Goal: Check status: Check status

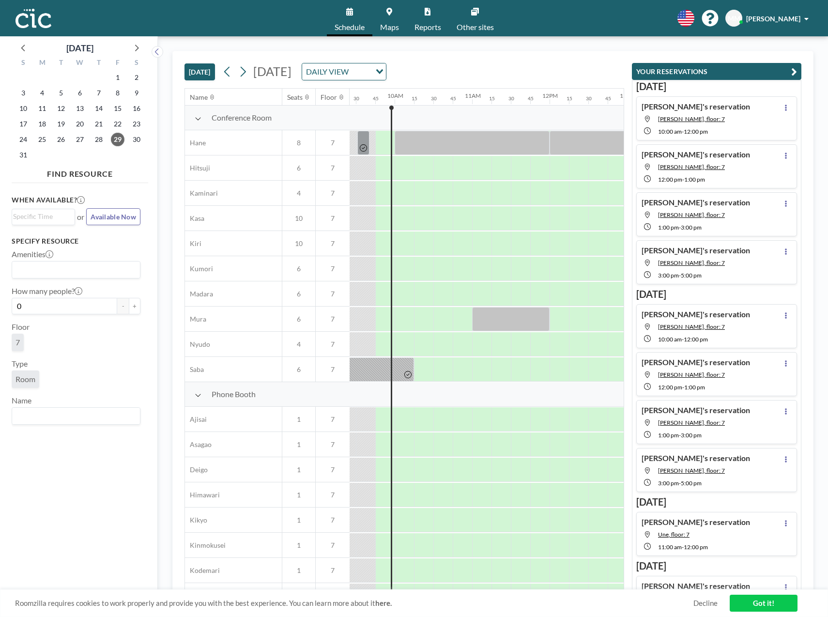
scroll to position [0, 736]
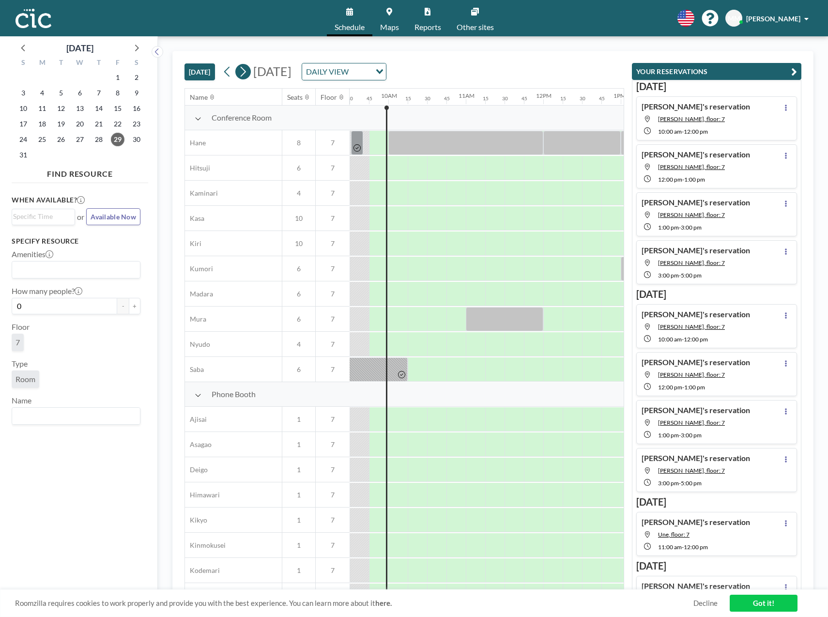
click at [247, 73] on icon at bounding box center [242, 71] width 9 height 15
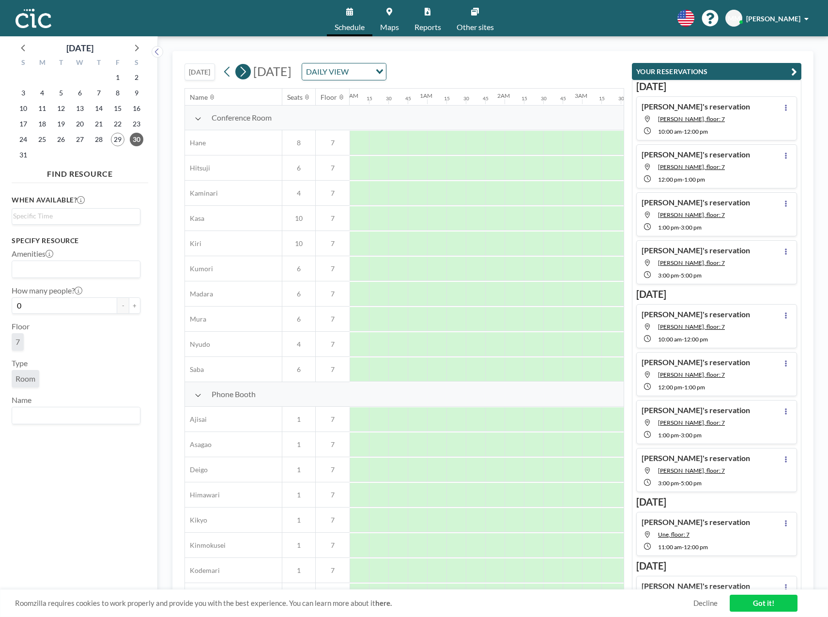
click at [247, 73] on icon at bounding box center [242, 71] width 9 height 15
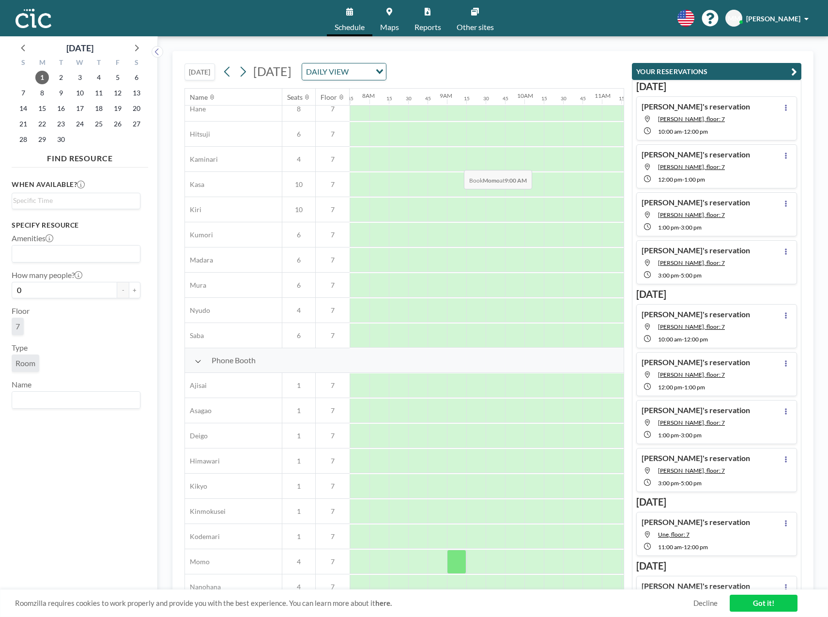
scroll to position [0, 600]
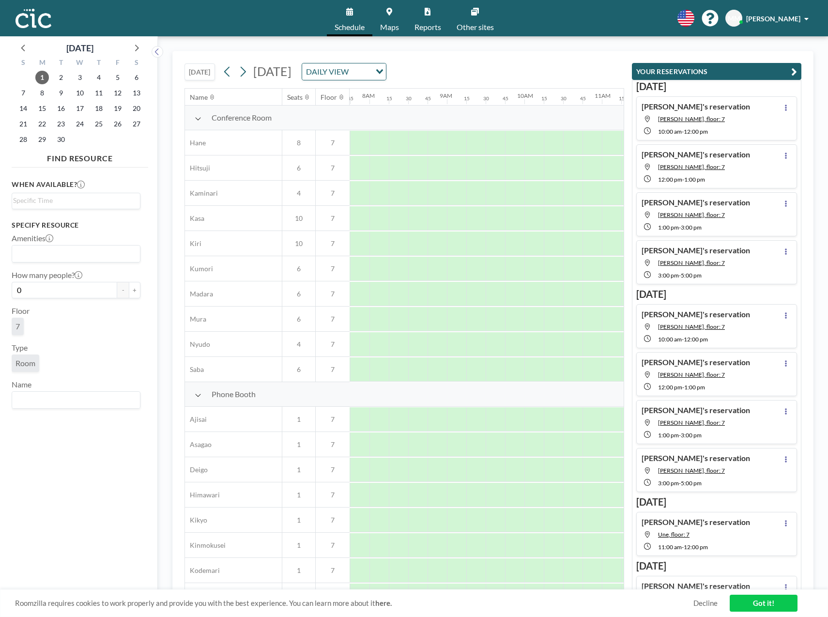
click at [746, 120] on div "[PERSON_NAME]'s reservation [PERSON_NAME], floor: 7 10:00 AM - 12:00 PM" at bounding box center [716, 118] width 161 height 44
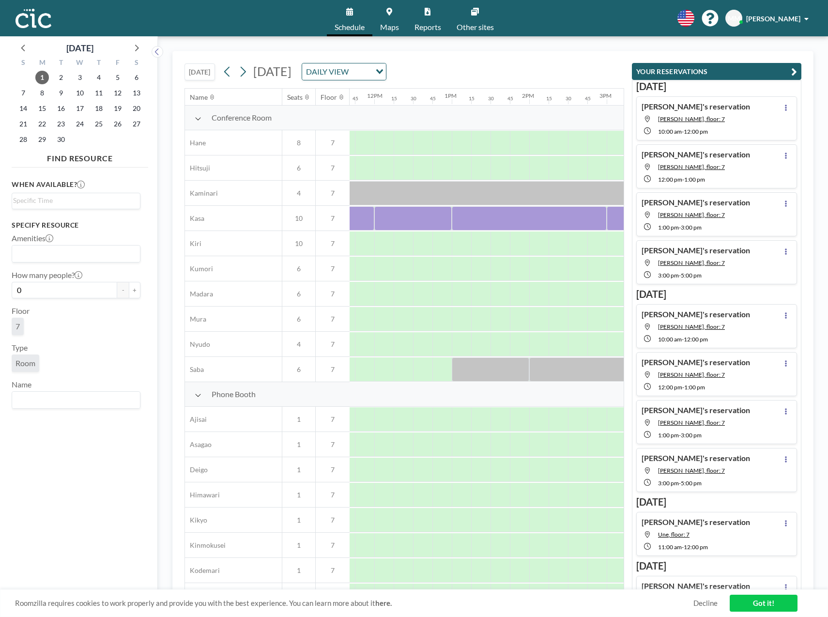
scroll to position [0, 975]
click at [654, 331] on div "[DATE] [DATE] DAILY VIEW Loading... Name Seats Floor 12AM 15 30 45 1AM 15 30 45…" at bounding box center [492, 326] width 641 height 551
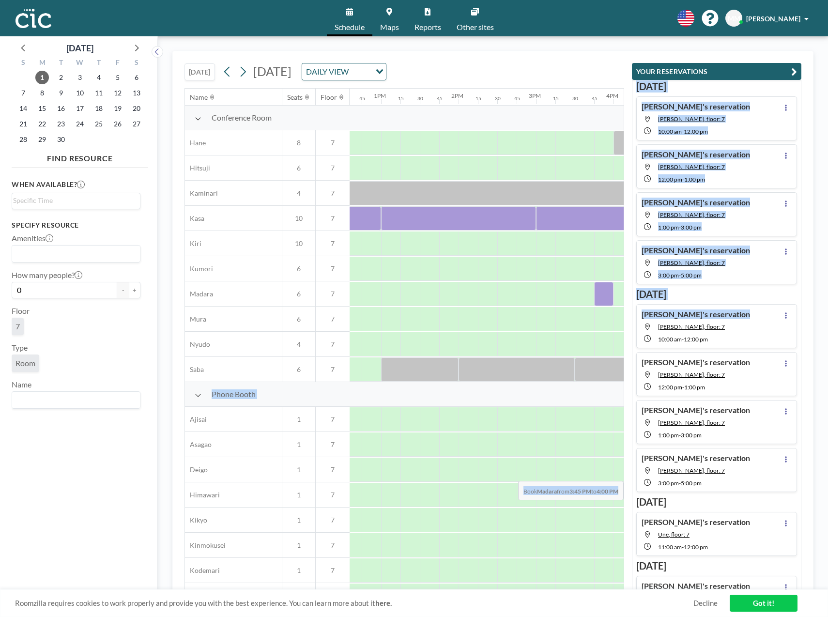
click at [508, 154] on div at bounding box center [506, 143] width 19 height 24
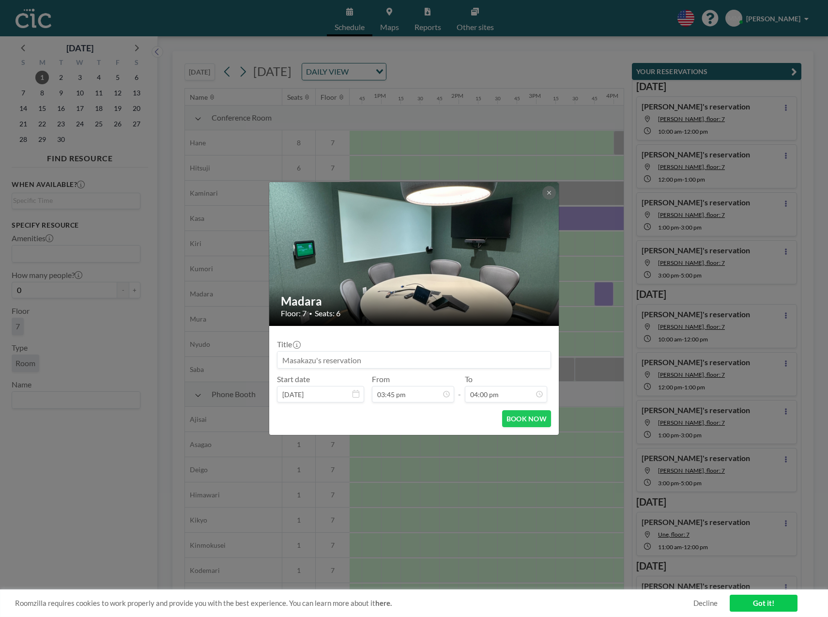
scroll to position [1103, 0]
click at [548, 193] on icon at bounding box center [548, 192] width 3 height 3
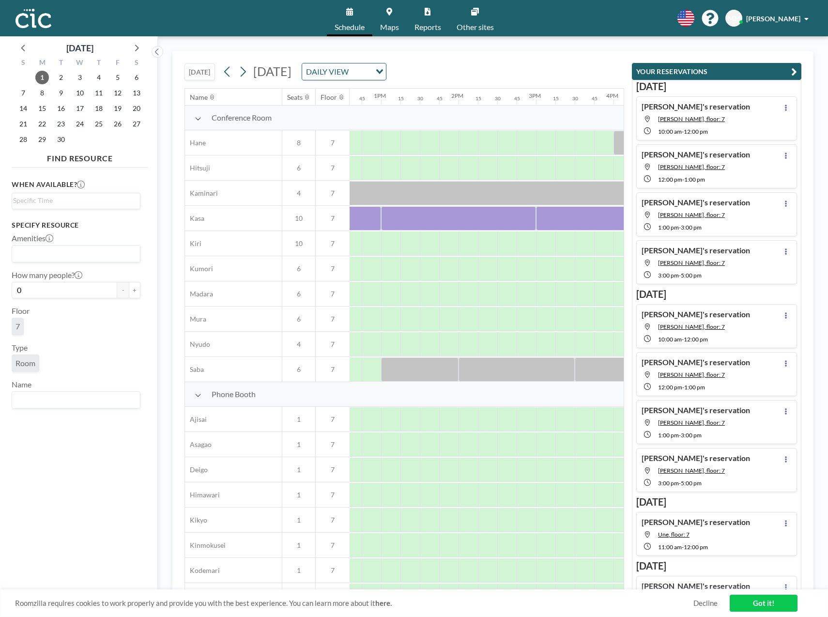
drag, startPoint x: 443, startPoint y: 589, endPoint x: 476, endPoint y: 577, distance: 34.8
click at [482, 588] on div "[DATE] [DATE] DAILY VIEW Loading... Name Seats Floor 12AM 15 30 45 1AM 15 30 45…" at bounding box center [492, 326] width 641 height 551
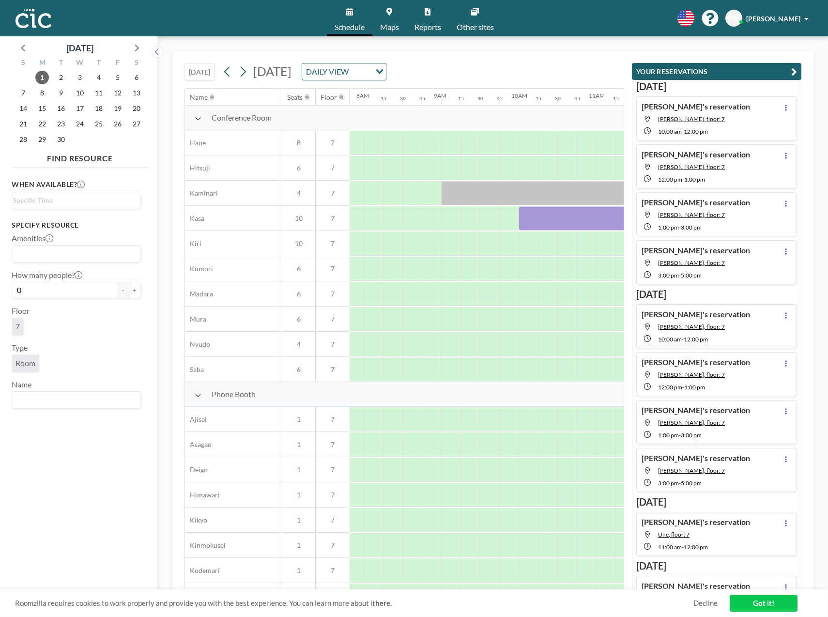
scroll to position [0, 601]
click at [245, 73] on icon at bounding box center [242, 71] width 9 height 15
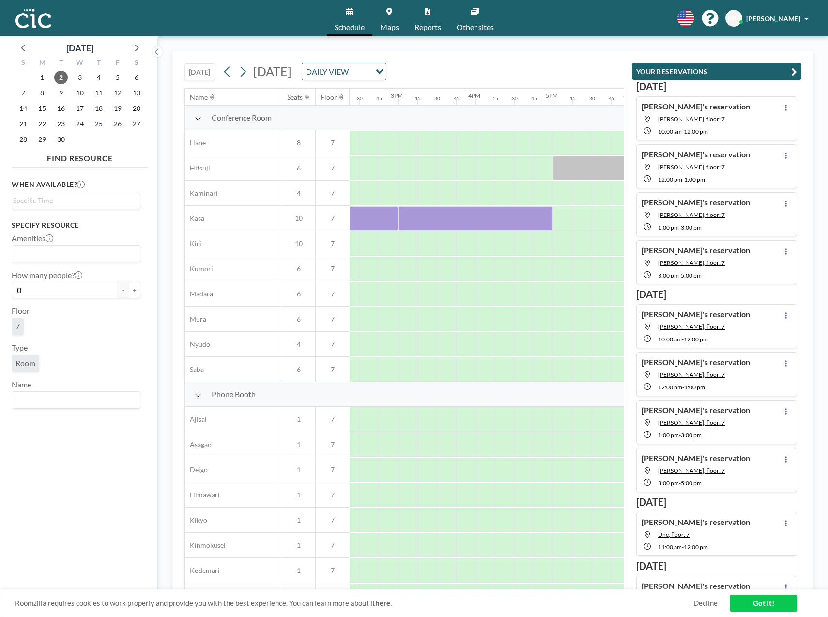
scroll to position [0, 1153]
